Goal: Use online tool/utility: Utilize a website feature to perform a specific function

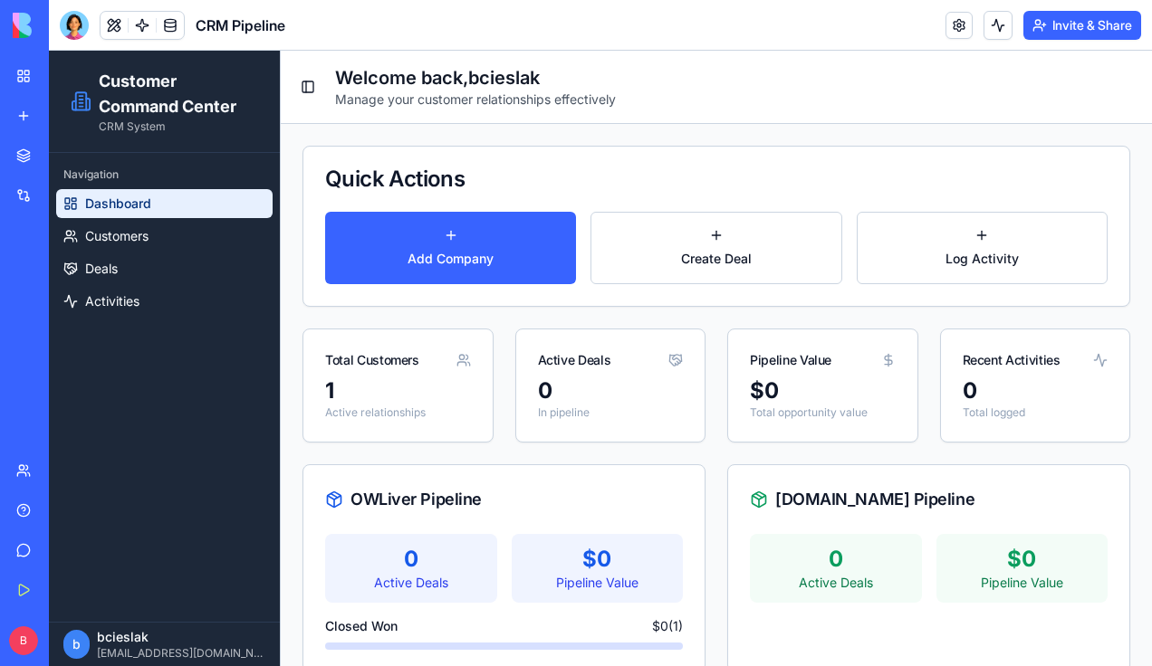
click at [22, 186] on link "Integrations" at bounding box center [41, 195] width 72 height 36
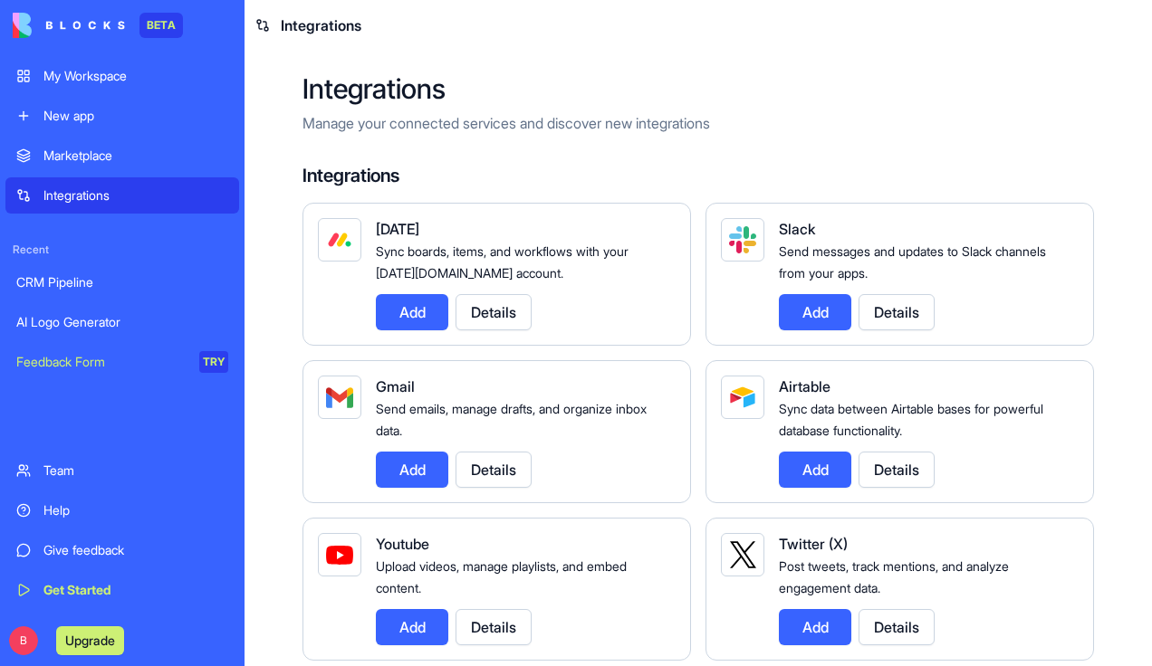
click at [47, 318] on div "AI Logo Generator" at bounding box center [122, 322] width 212 height 18
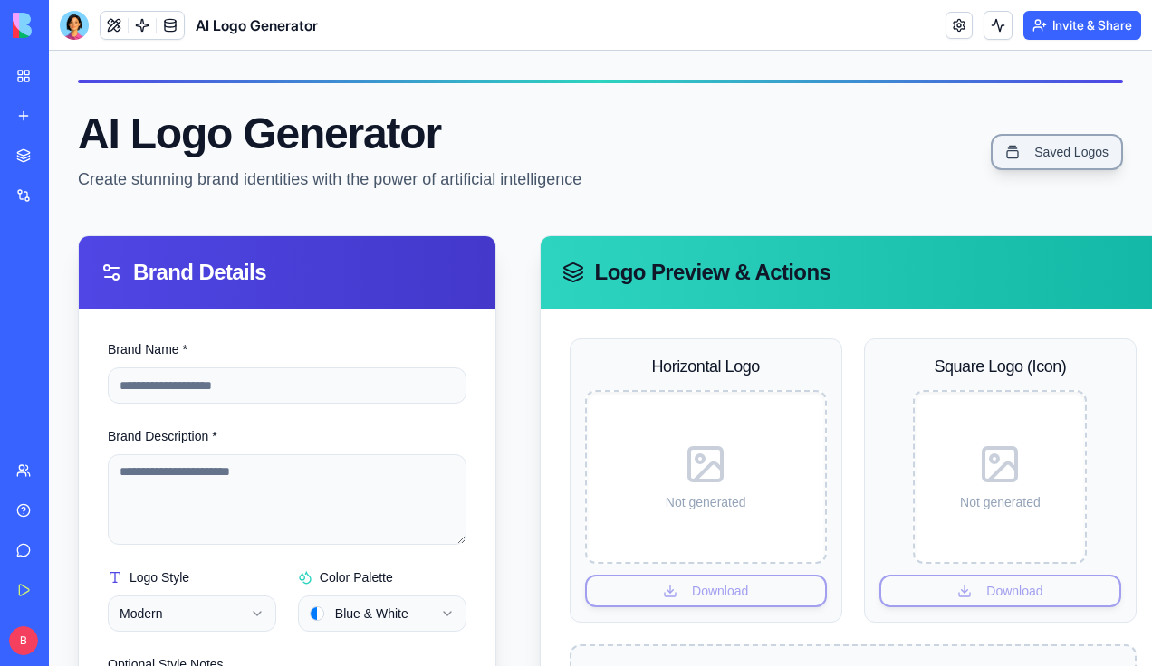
click at [1008, 156] on link "Saved Logos" at bounding box center [1057, 152] width 132 height 36
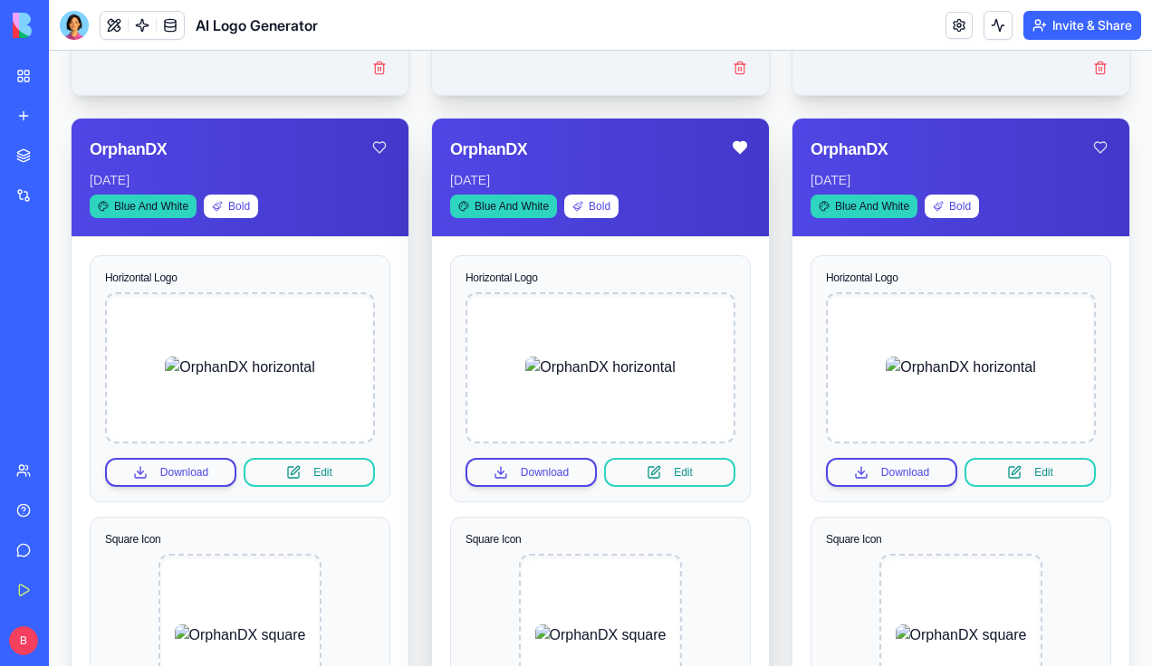
scroll to position [924, 0]
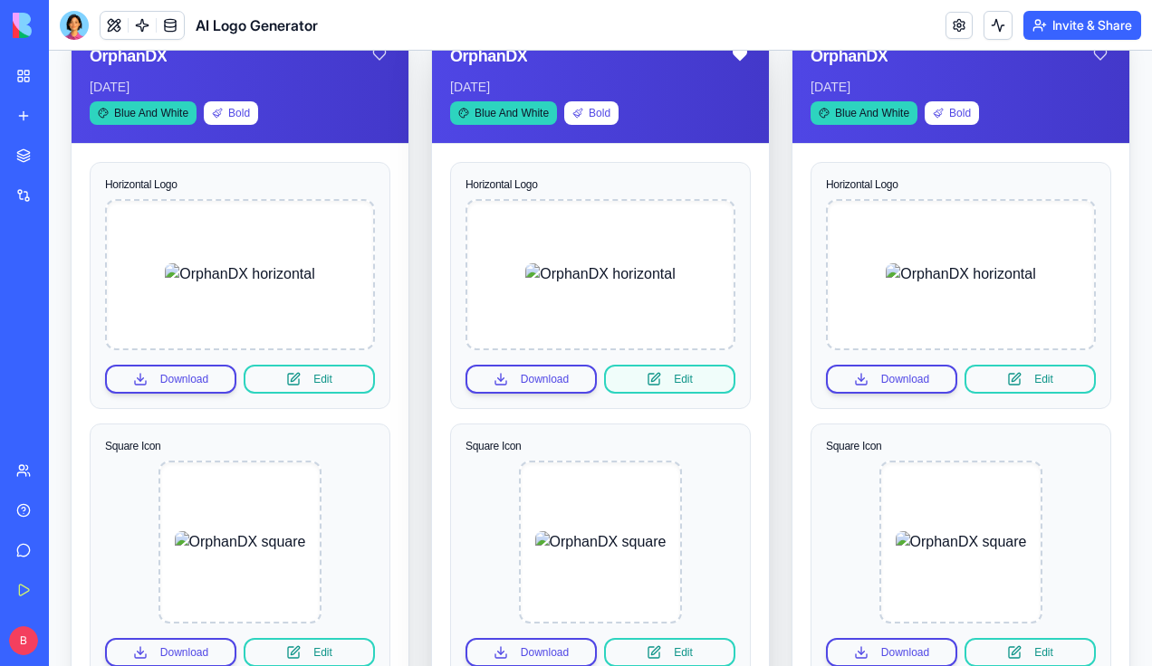
click at [673, 381] on button "Edit" at bounding box center [669, 379] width 131 height 29
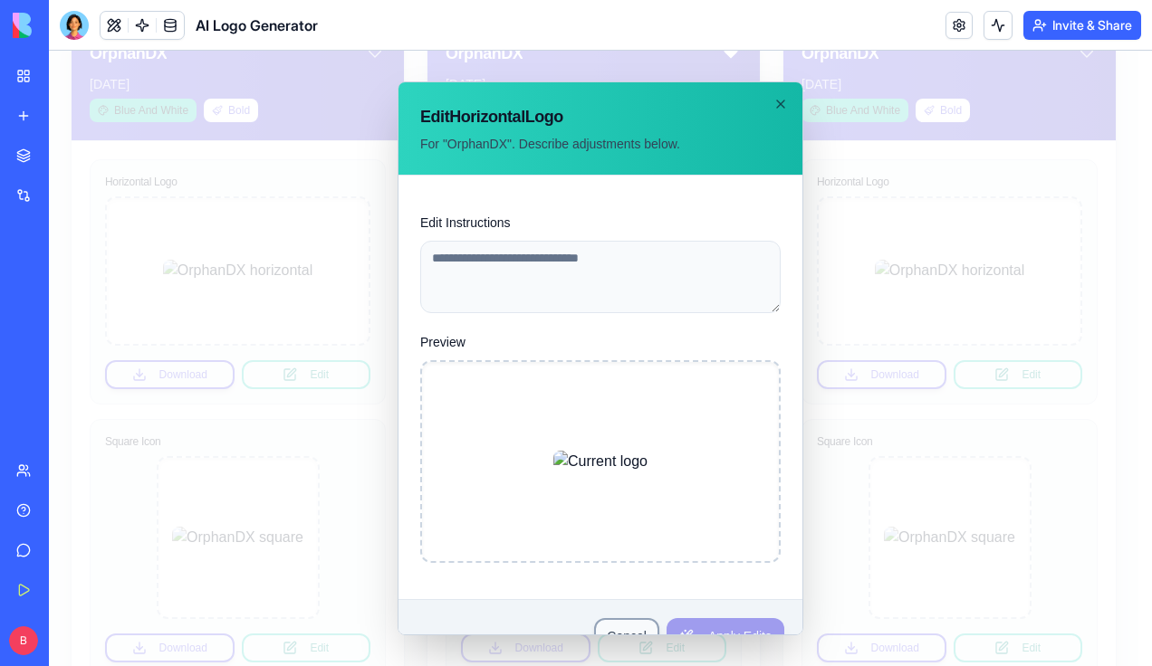
scroll to position [29, 0]
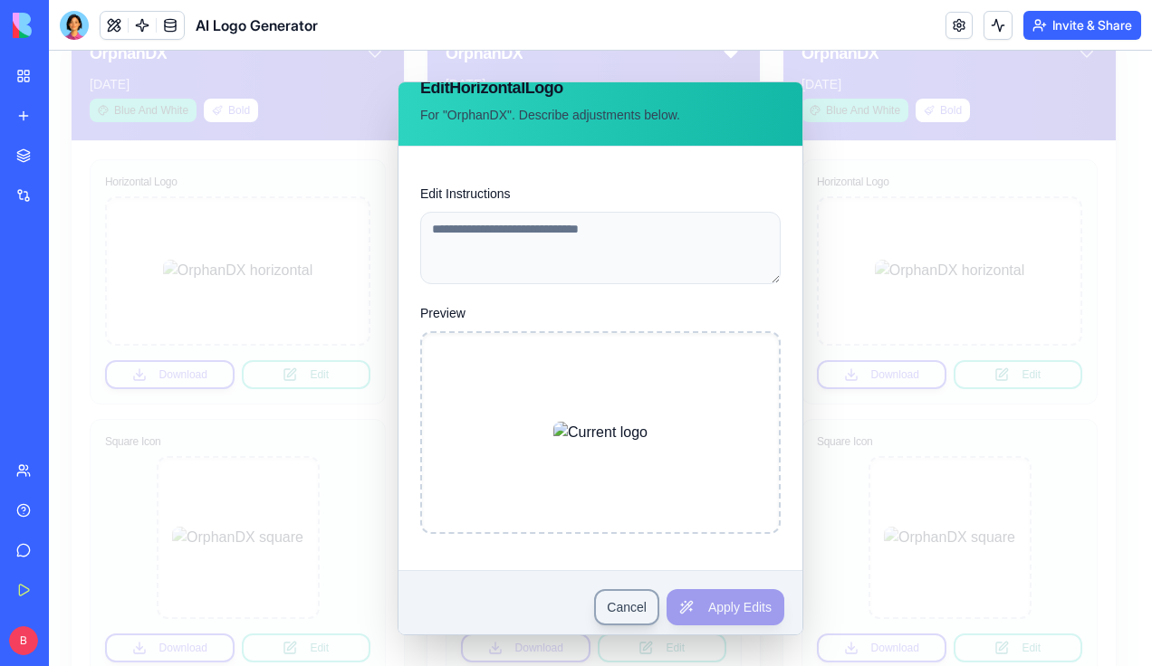
click at [612, 605] on button "Cancel" at bounding box center [626, 607] width 65 height 36
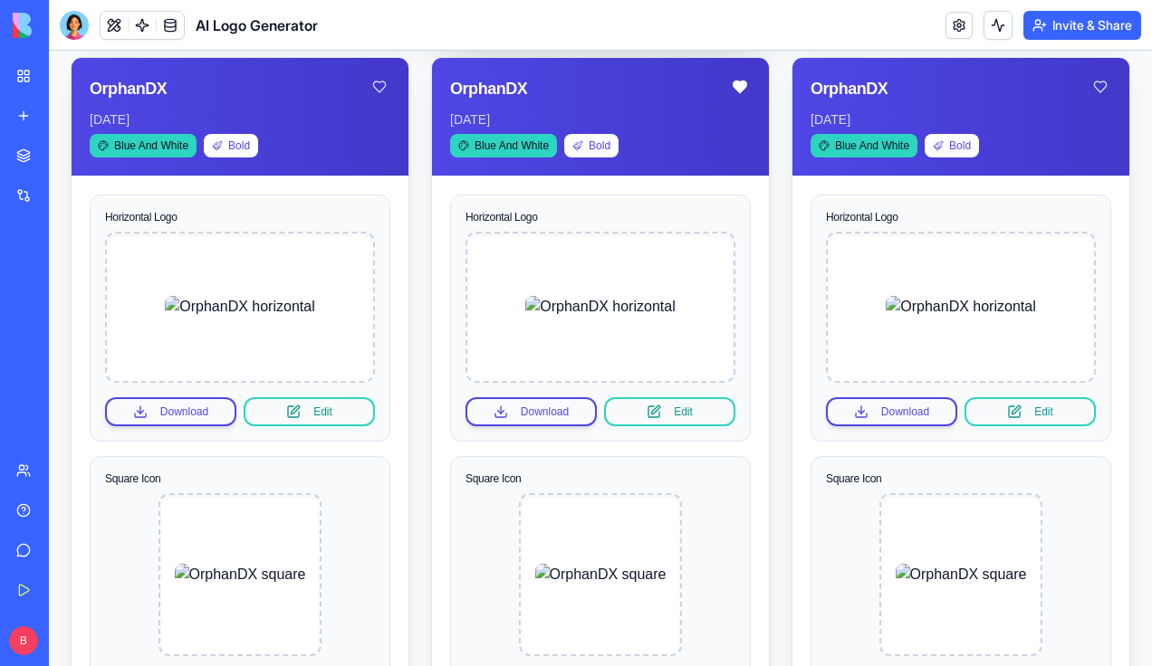
scroll to position [1042, 0]
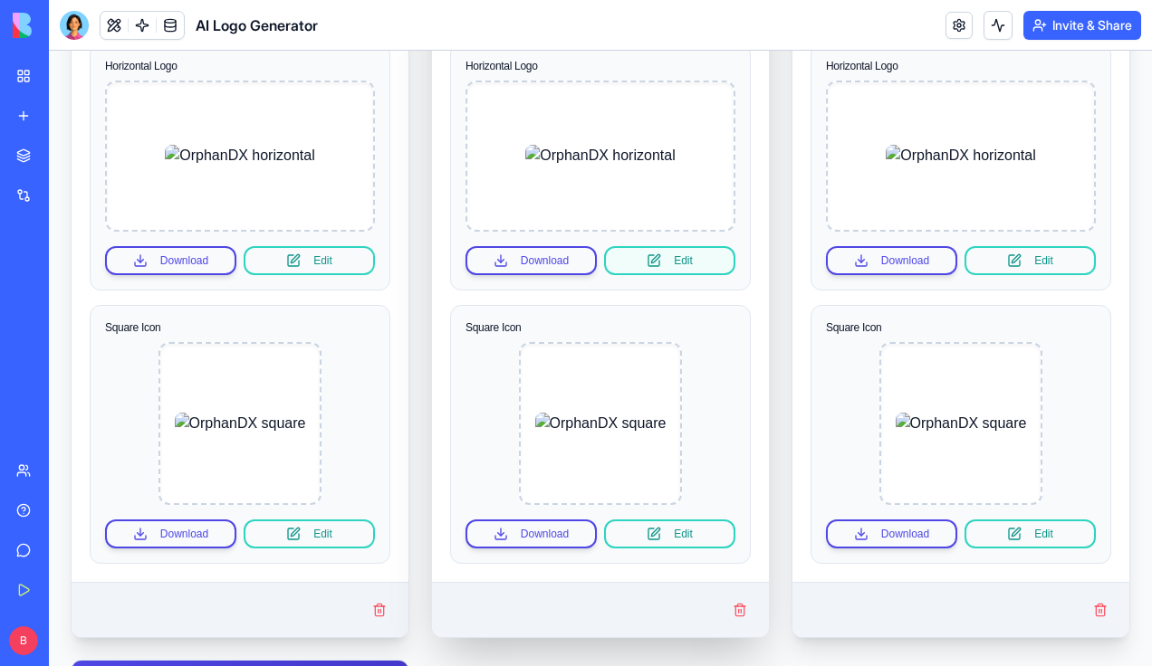
click at [649, 248] on button "Edit" at bounding box center [669, 260] width 131 height 29
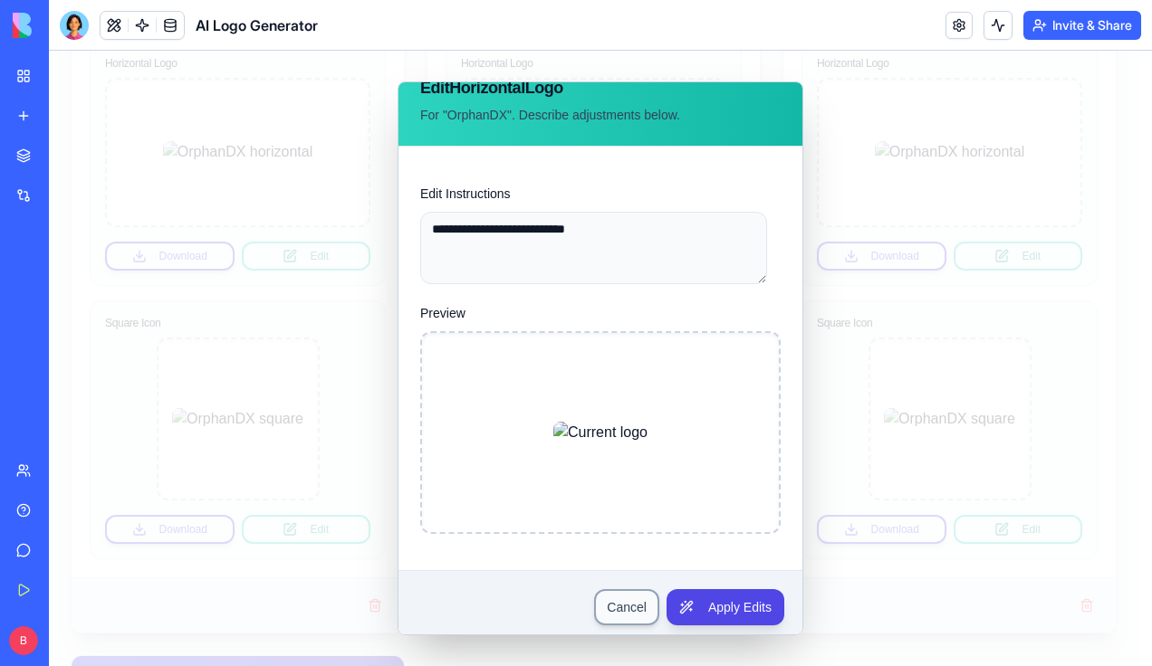
scroll to position [28, 0]
type textarea "**********"
click at [679, 608] on button "Apply Edits" at bounding box center [725, 608] width 118 height 36
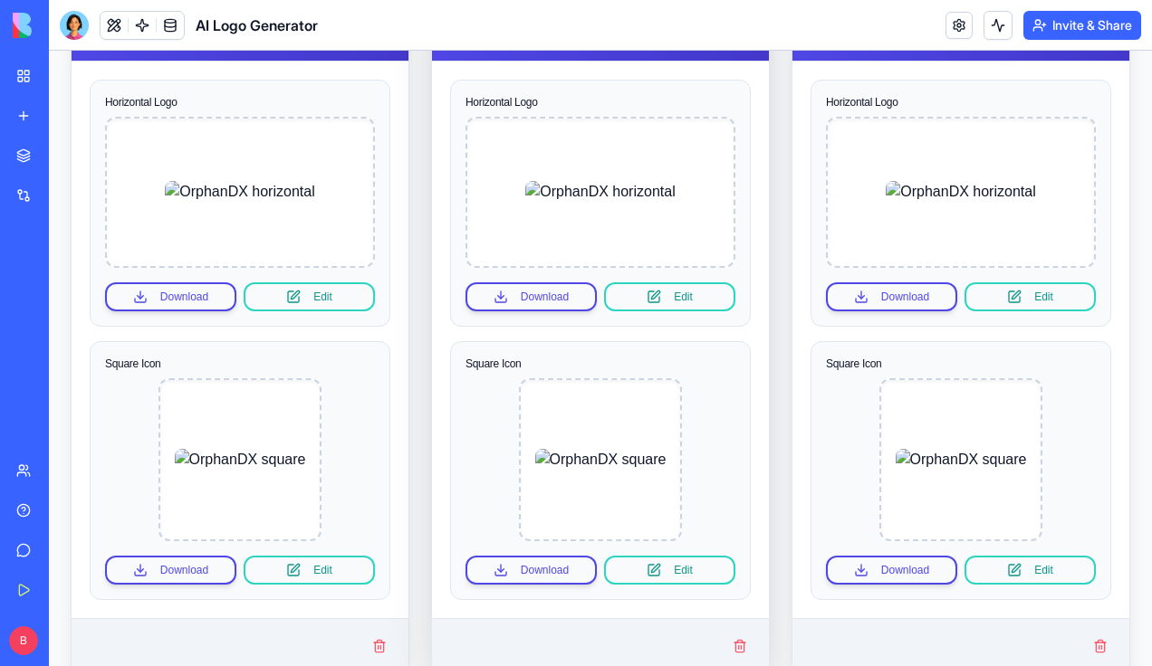
scroll to position [1004, 0]
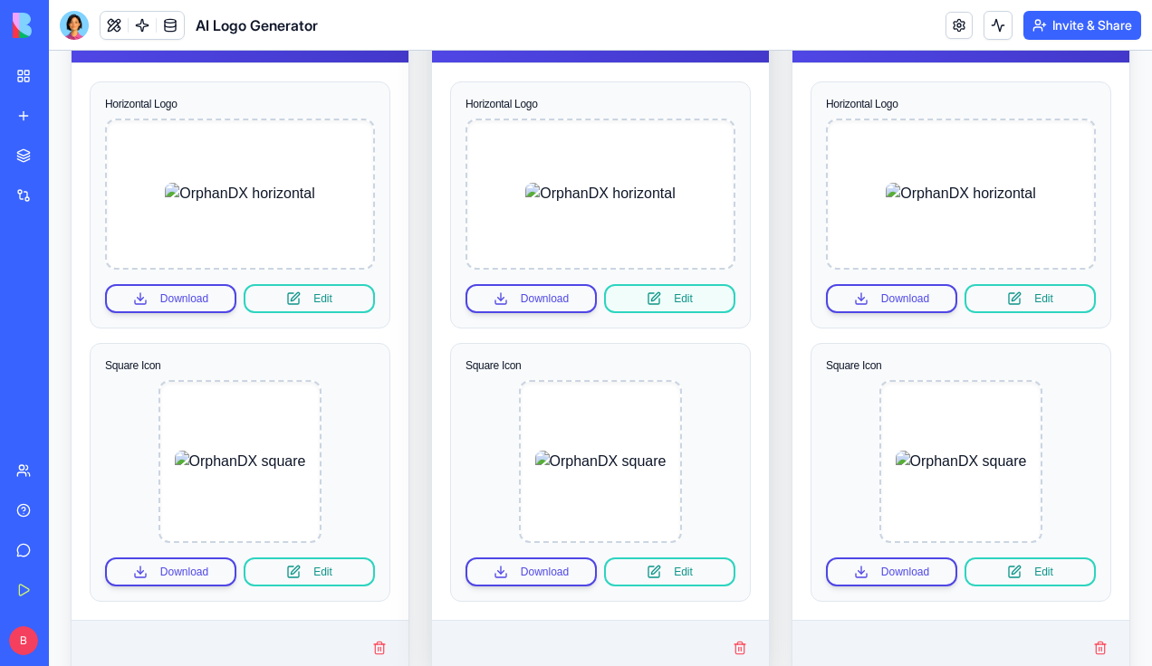
click at [657, 284] on button "Edit" at bounding box center [669, 298] width 131 height 29
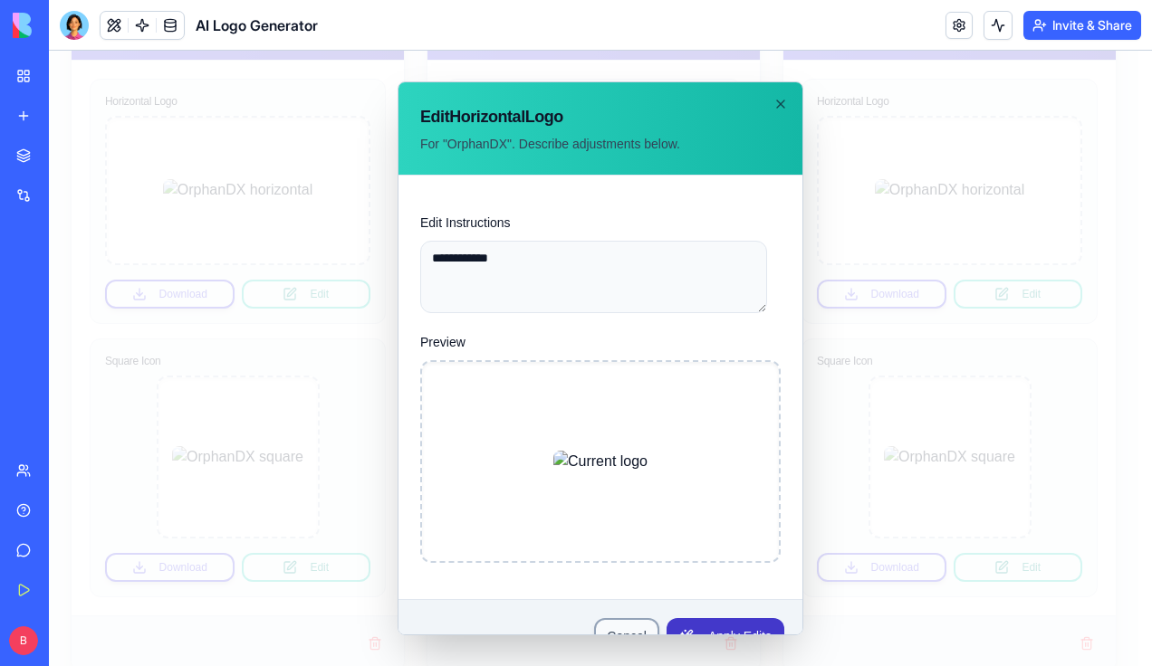
type textarea "**********"
click at [690, 618] on button "Apply Edits" at bounding box center [725, 636] width 118 height 36
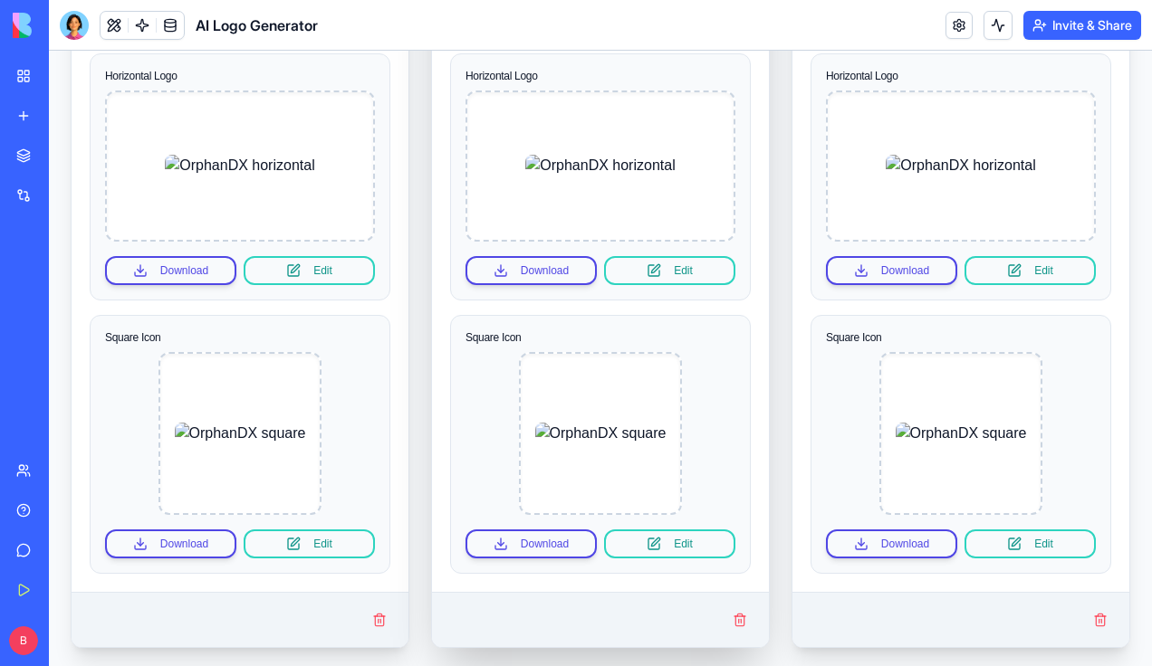
scroll to position [1042, 0]
